Goal: Find contact information: Find contact information

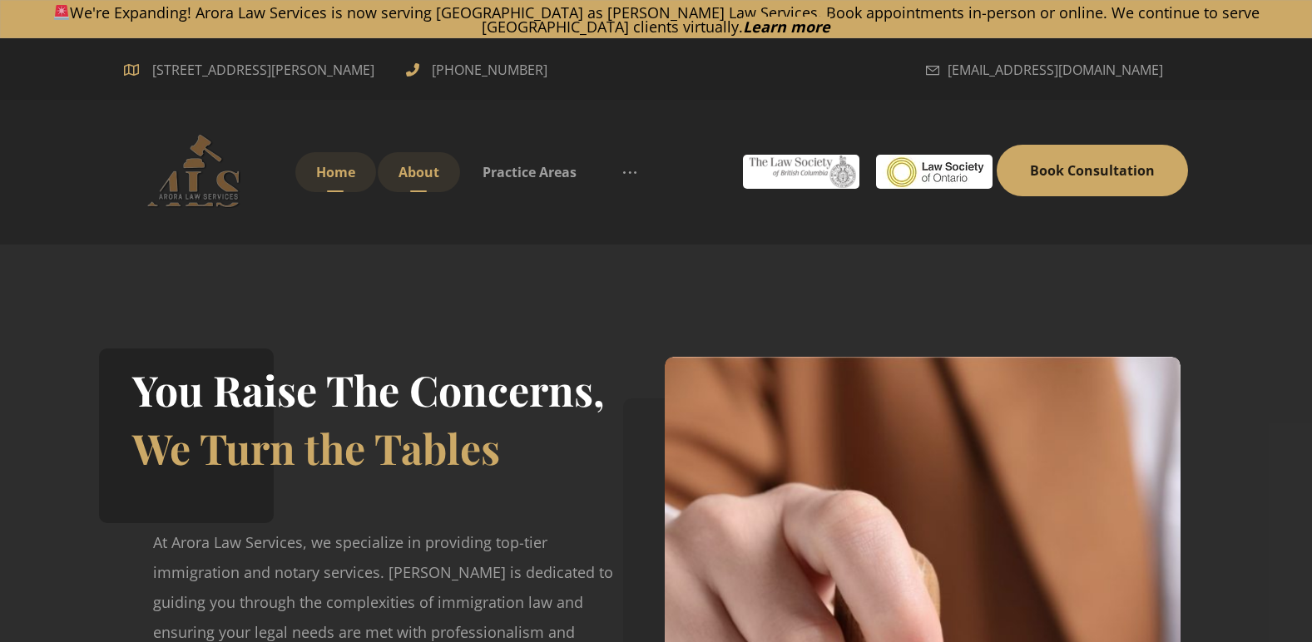
click at [427, 169] on span "About" at bounding box center [418, 172] width 41 height 18
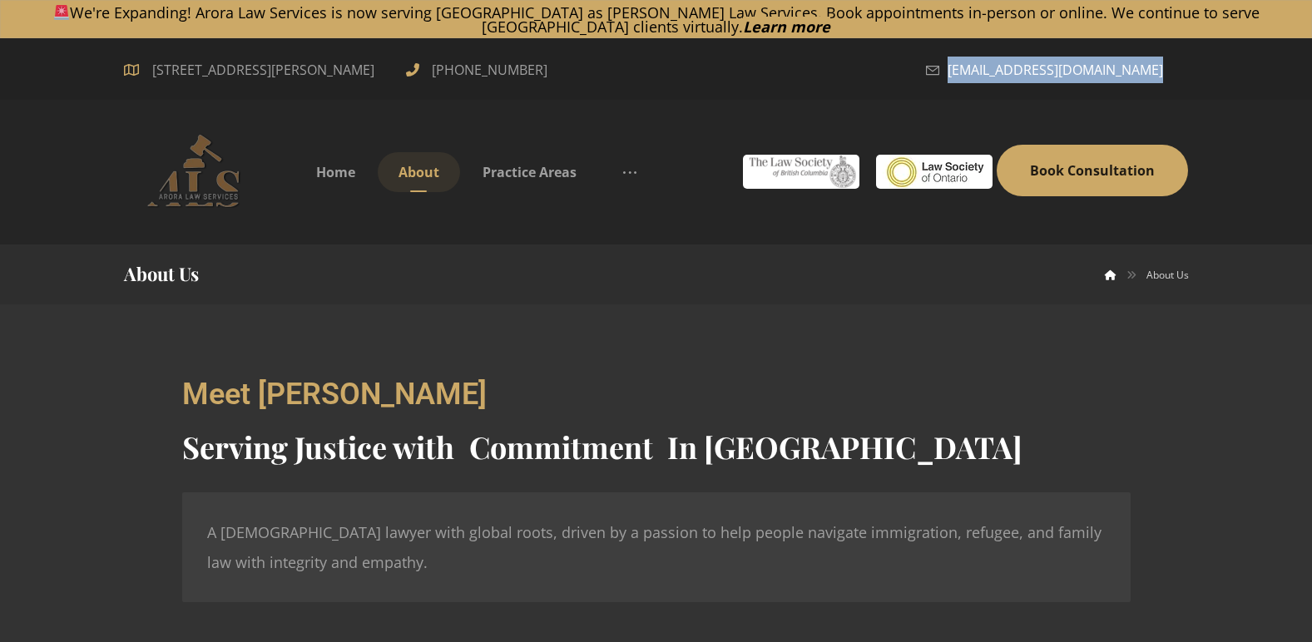
drag, startPoint x: 971, startPoint y: 71, endPoint x: 1159, endPoint y: 73, distance: 188.0
click at [1159, 73] on span "[EMAIL_ADDRESS][DOMAIN_NAME]" at bounding box center [1054, 70] width 215 height 27
copy span "[EMAIL_ADDRESS][DOMAIN_NAME]"
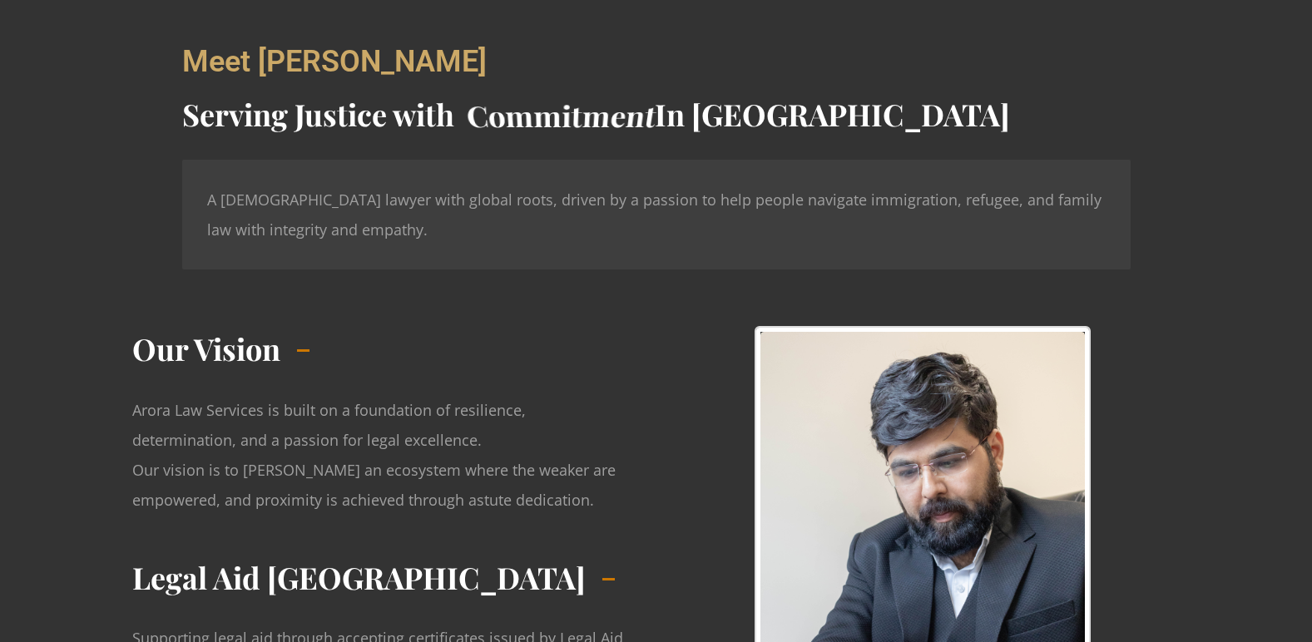
scroll to position [83, 0]
